Goal: Task Accomplishment & Management: Manage account settings

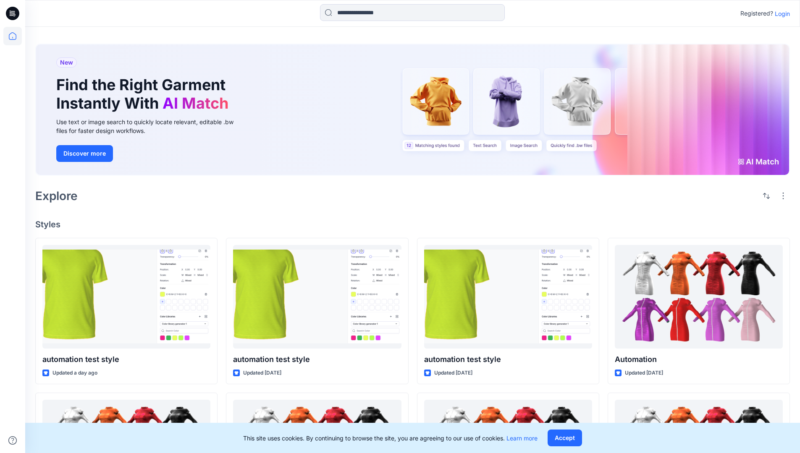
click at [780, 13] on p "Login" at bounding box center [782, 13] width 15 height 9
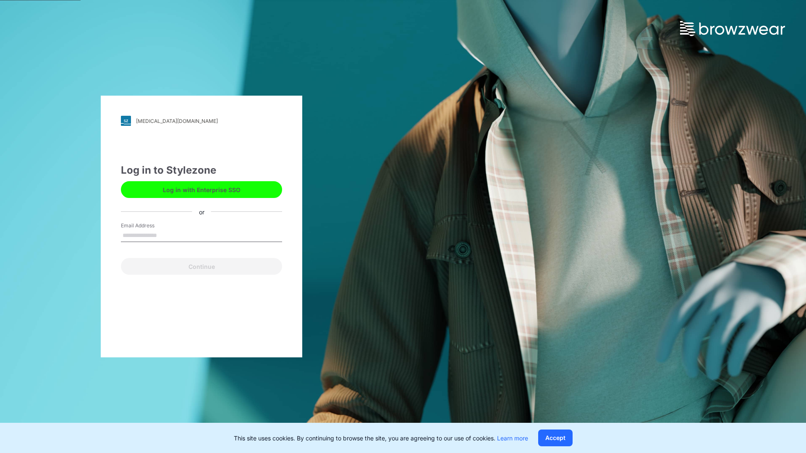
click at [166, 235] on input "Email Address" at bounding box center [201, 236] width 161 height 13
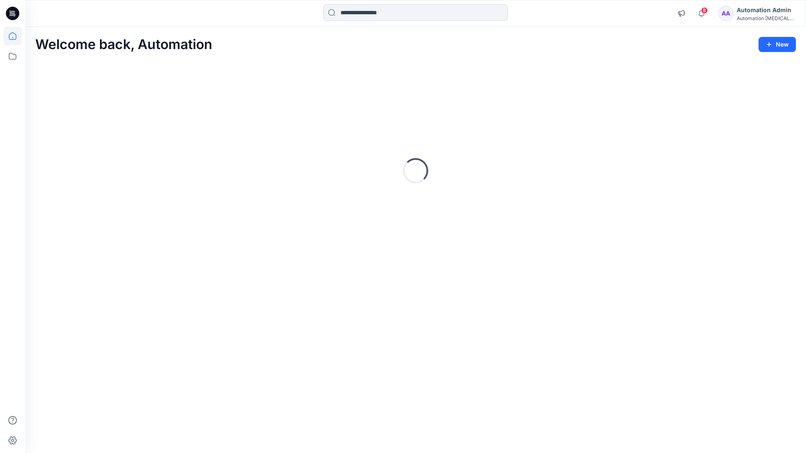
click at [16, 36] on icon at bounding box center [13, 36] width 8 height 8
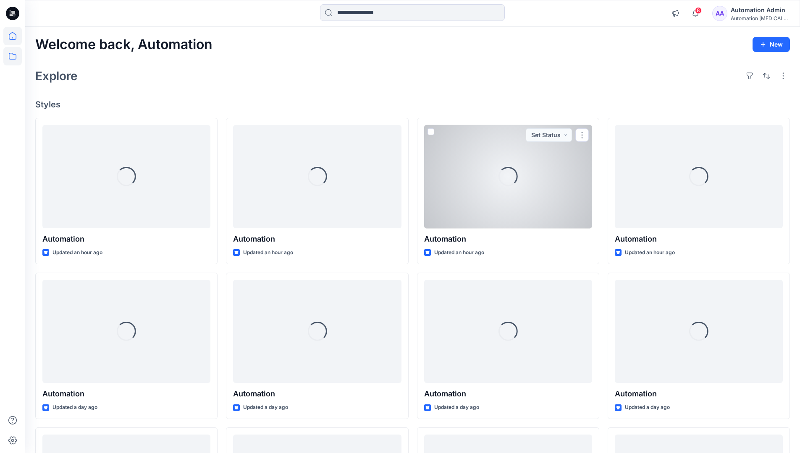
click at [11, 57] on icon at bounding box center [12, 56] width 18 height 18
